Goal: Find specific page/section: Find specific page/section

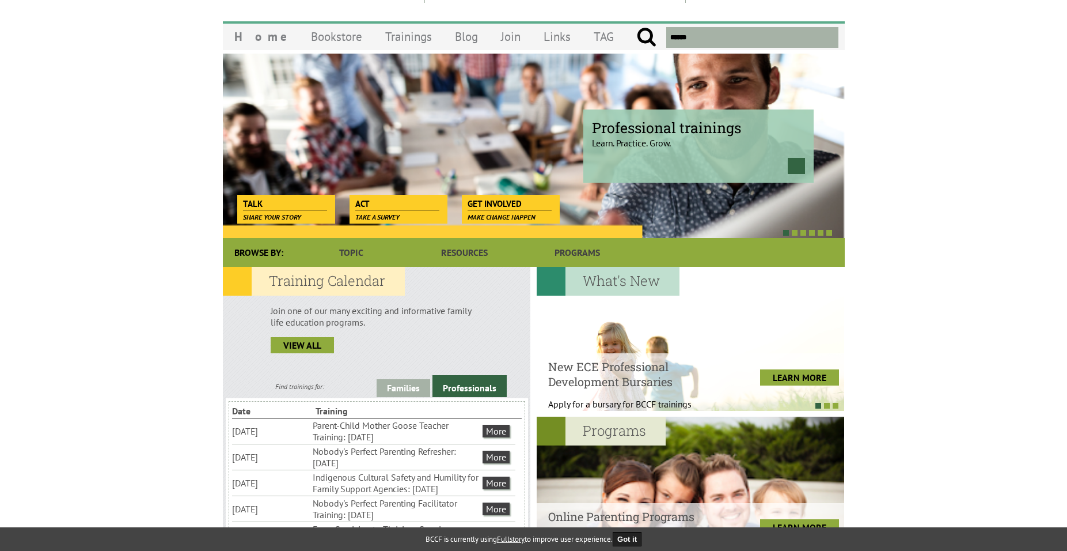
scroll to position [115, 0]
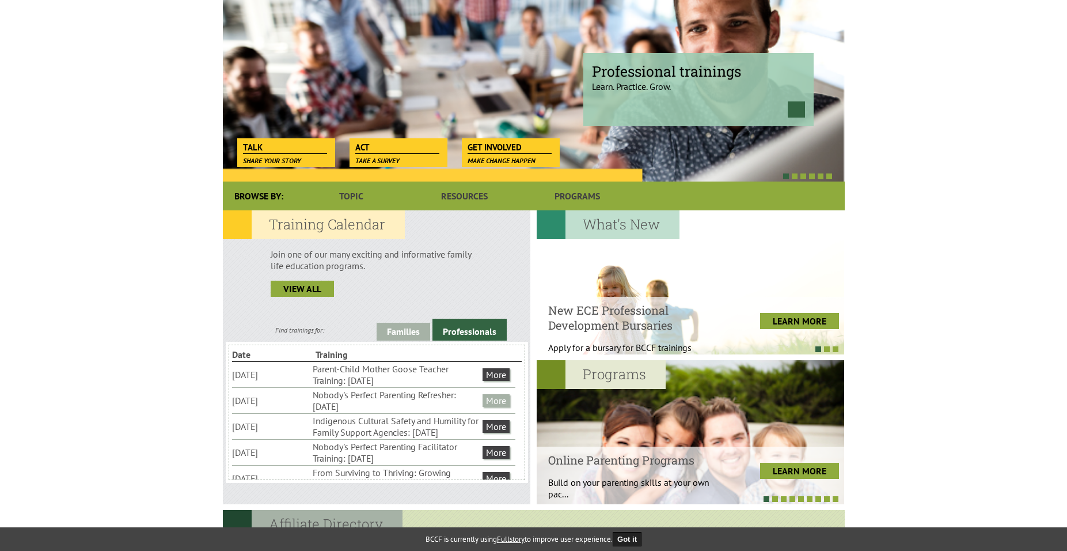
click at [494, 400] on link "More" at bounding box center [496, 400] width 27 height 13
